Goal: Transaction & Acquisition: Purchase product/service

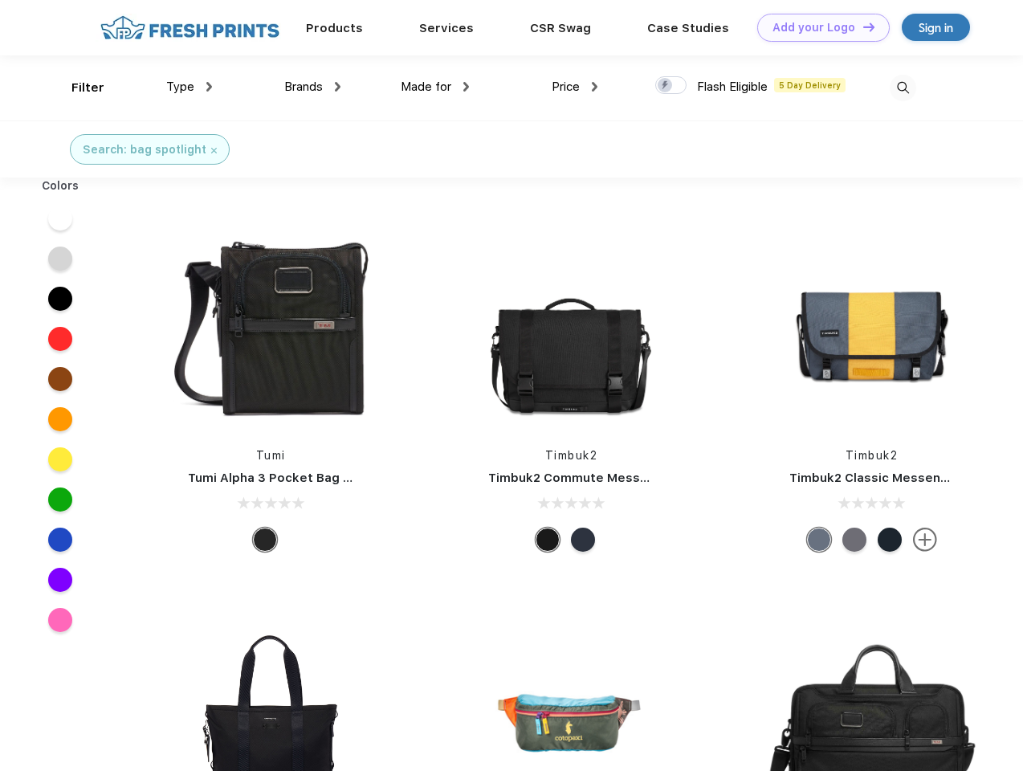
scroll to position [1, 0]
click at [817, 27] on link "Add your Logo Design Tool" at bounding box center [823, 28] width 132 height 28
click at [0, 0] on div "Design Tool" at bounding box center [0, 0] width 0 height 0
click at [861, 26] on link "Add your Logo Design Tool" at bounding box center [823, 28] width 132 height 28
click at [77, 87] on div "Filter" at bounding box center [87, 88] width 33 height 18
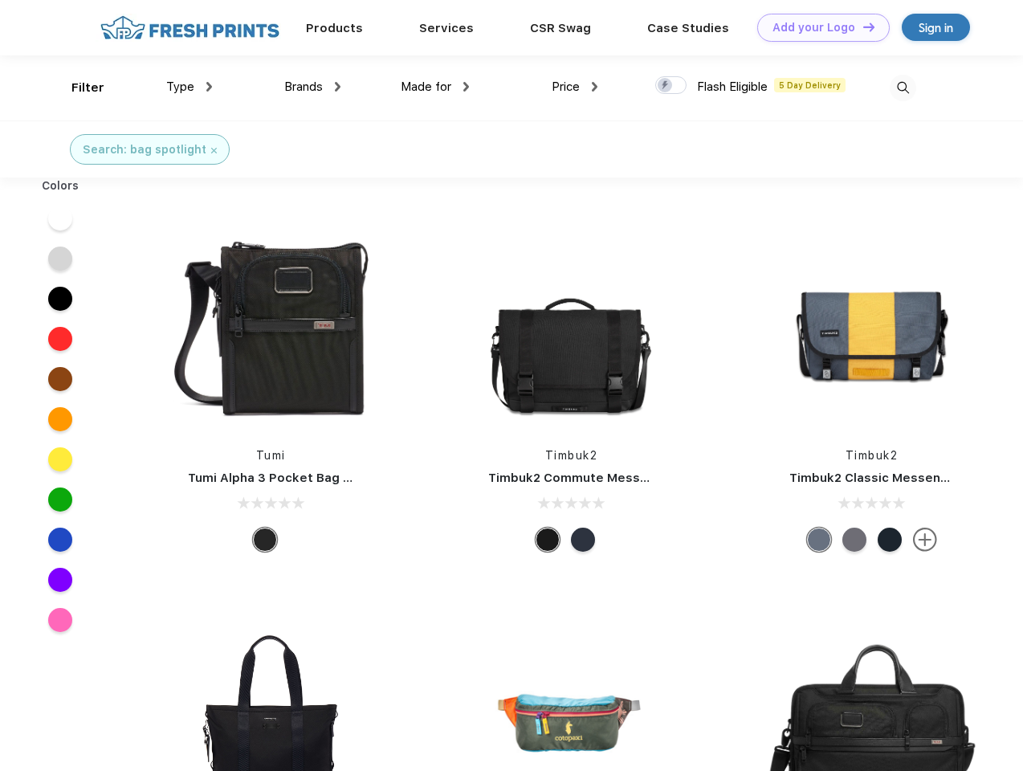
click at [189, 87] on span "Type" at bounding box center [180, 86] width 28 height 14
click at [312, 87] on span "Brands" at bounding box center [303, 86] width 39 height 14
click at [435, 87] on span "Made for" at bounding box center [426, 86] width 51 height 14
click at [575, 87] on span "Price" at bounding box center [565, 86] width 28 height 14
click at [671, 86] on div at bounding box center [670, 85] width 31 height 18
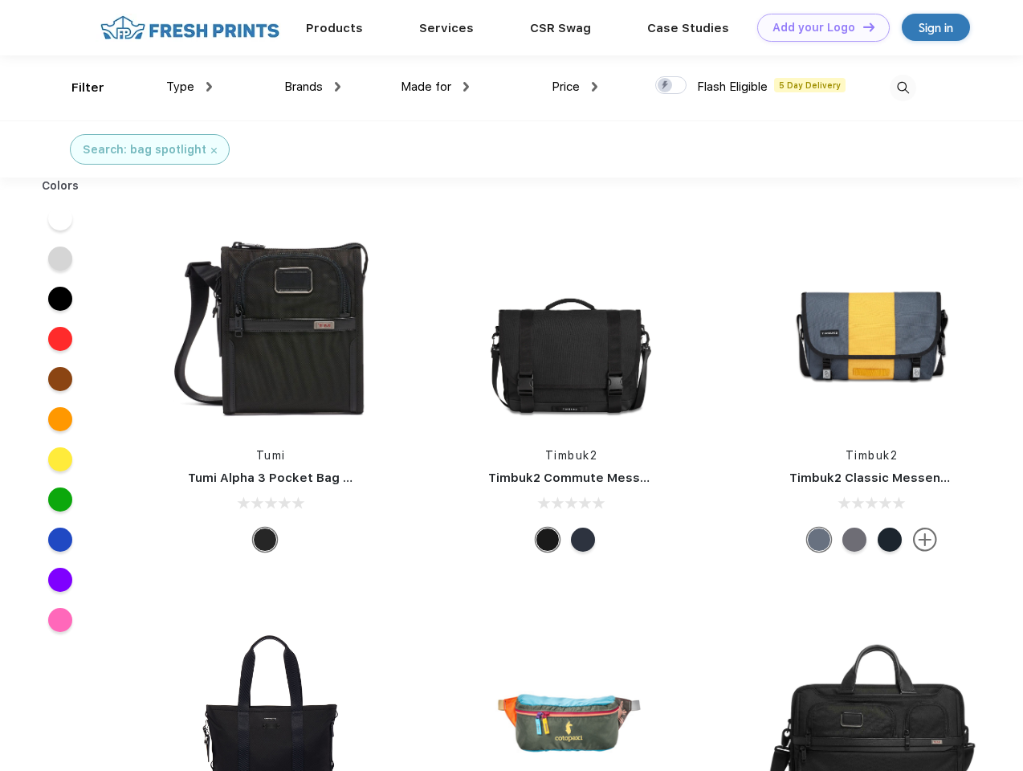
click at [665, 86] on input "checkbox" at bounding box center [660, 80] width 10 height 10
click at [902, 87] on img at bounding box center [902, 88] width 26 height 26
